Goal: Transaction & Acquisition: Purchase product/service

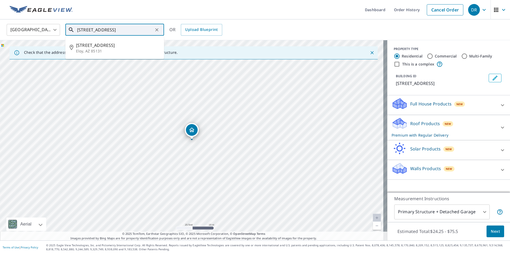
click at [89, 31] on input "[STREET_ADDRESS]" at bounding box center [115, 29] width 76 height 15
type input "[STREET_ADDRESS]"
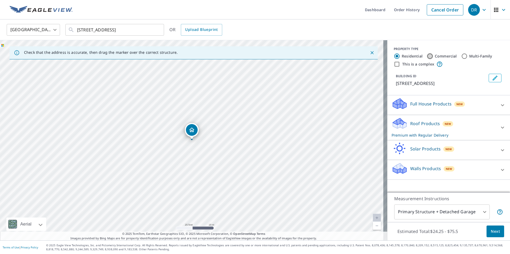
click at [427, 56] on input "Commercial" at bounding box center [430, 56] width 6 height 6
radio input "true"
type input "4"
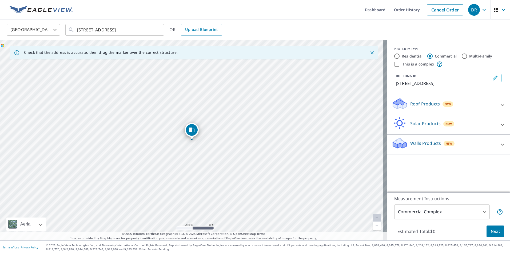
click at [499, 104] on icon at bounding box center [502, 105] width 6 height 6
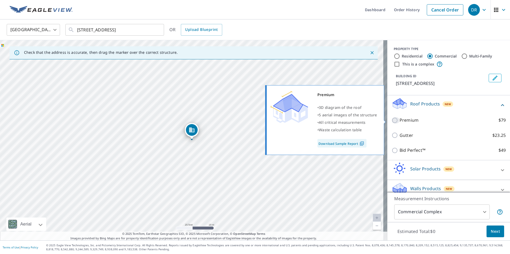
click at [391, 120] on input "Premium $79" at bounding box center [395, 120] width 8 height 6
checkbox input "true"
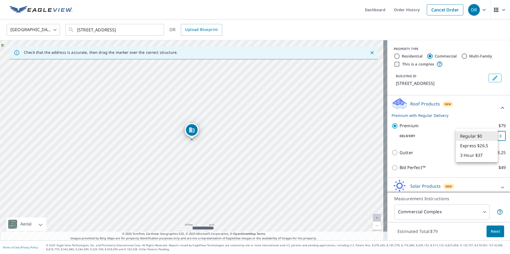
click at [493, 136] on body "DR DR Dashboard Order History Cancel Order DR United States US ​ [STREET_ADDRES…" at bounding box center [255, 127] width 510 height 254
click at [471, 155] on li "3 Hour $37" at bounding box center [477, 156] width 42 height 10
type input "7"
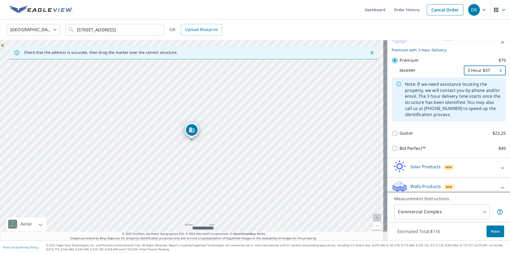
scroll to position [71, 0]
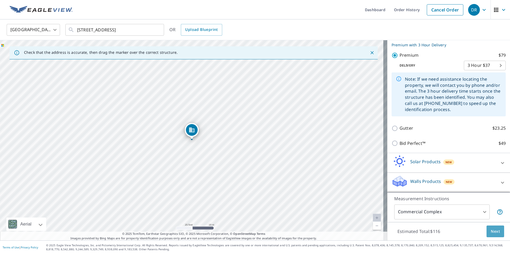
click at [491, 229] on span "Next" at bounding box center [495, 231] width 9 height 7
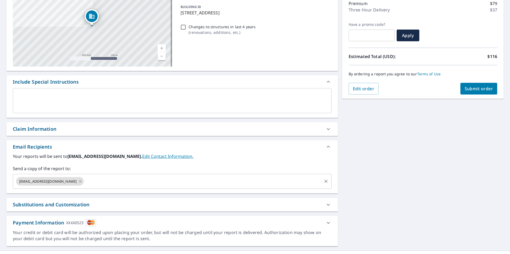
scroll to position [81, 0]
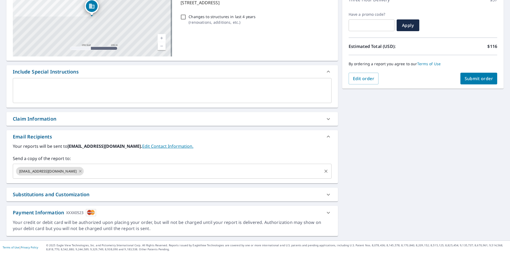
click at [79, 171] on icon at bounding box center [80, 171] width 2 height 2
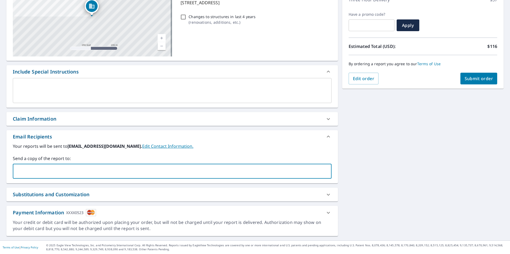
click at [39, 171] on input "text" at bounding box center [168, 171] width 306 height 10
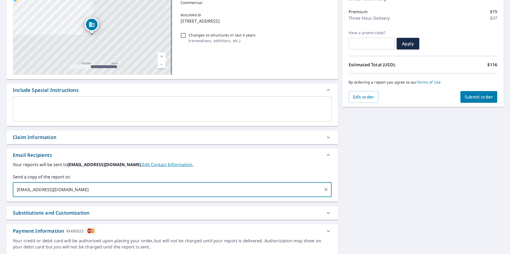
scroll to position [55, 0]
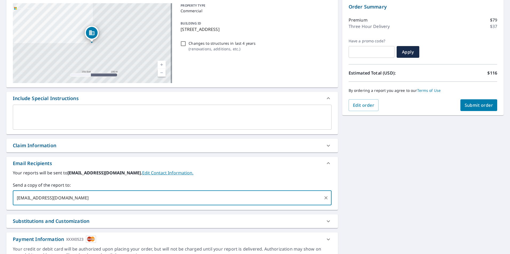
type input "[EMAIL_ADDRESS][DOMAIN_NAME]"
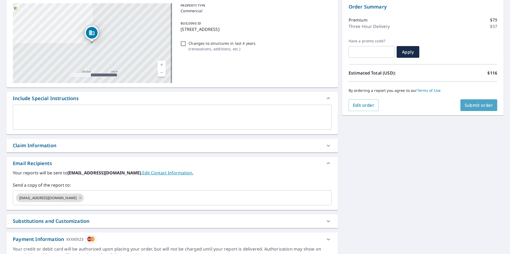
click at [465, 104] on span "Submit order" at bounding box center [478, 105] width 29 height 6
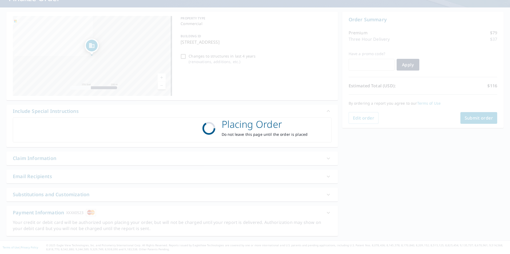
scroll to position [42, 0]
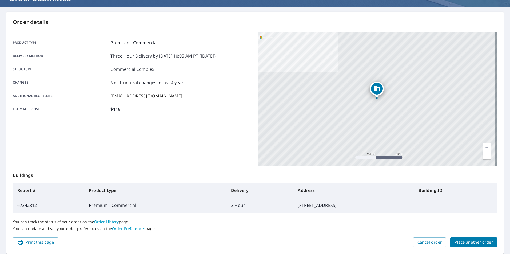
click at [278, 21] on p "Order details" at bounding box center [255, 22] width 484 height 8
